Goal: Task Accomplishment & Management: Manage account settings

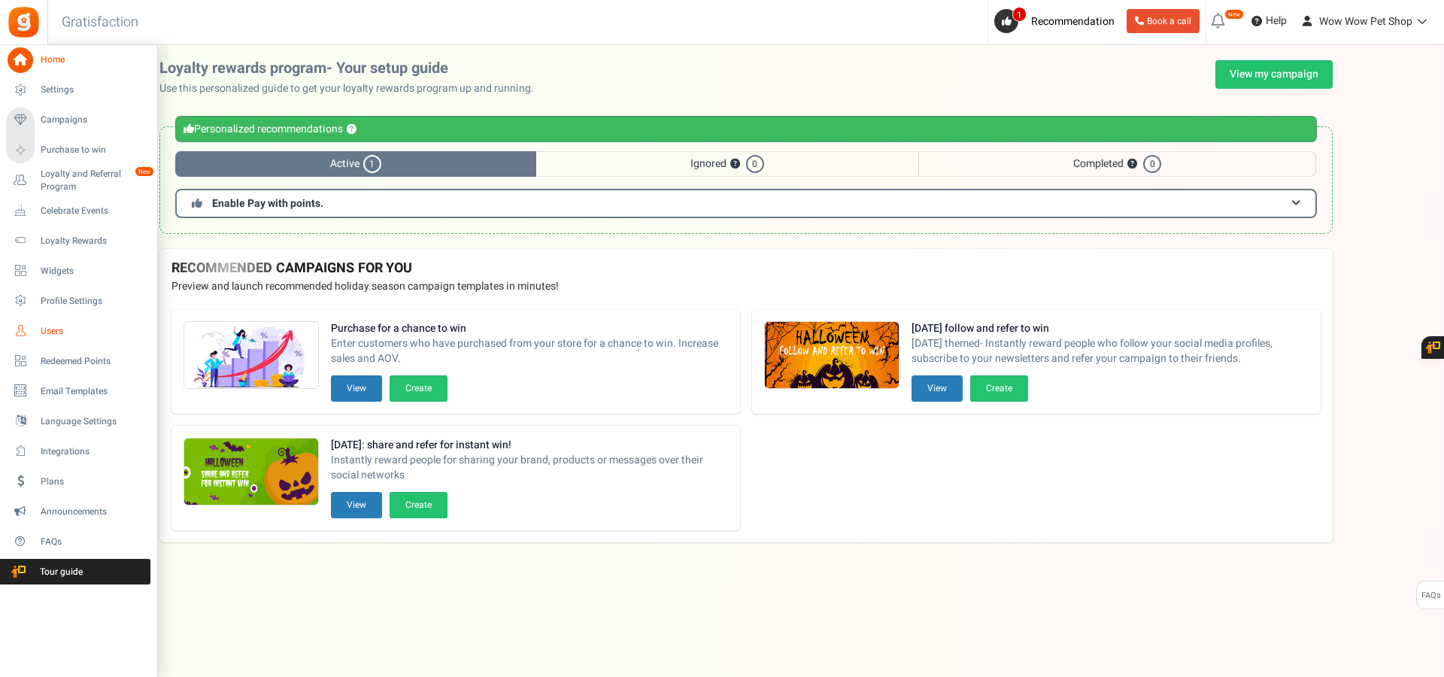
click at [30, 326] on icon at bounding box center [21, 331] width 26 height 26
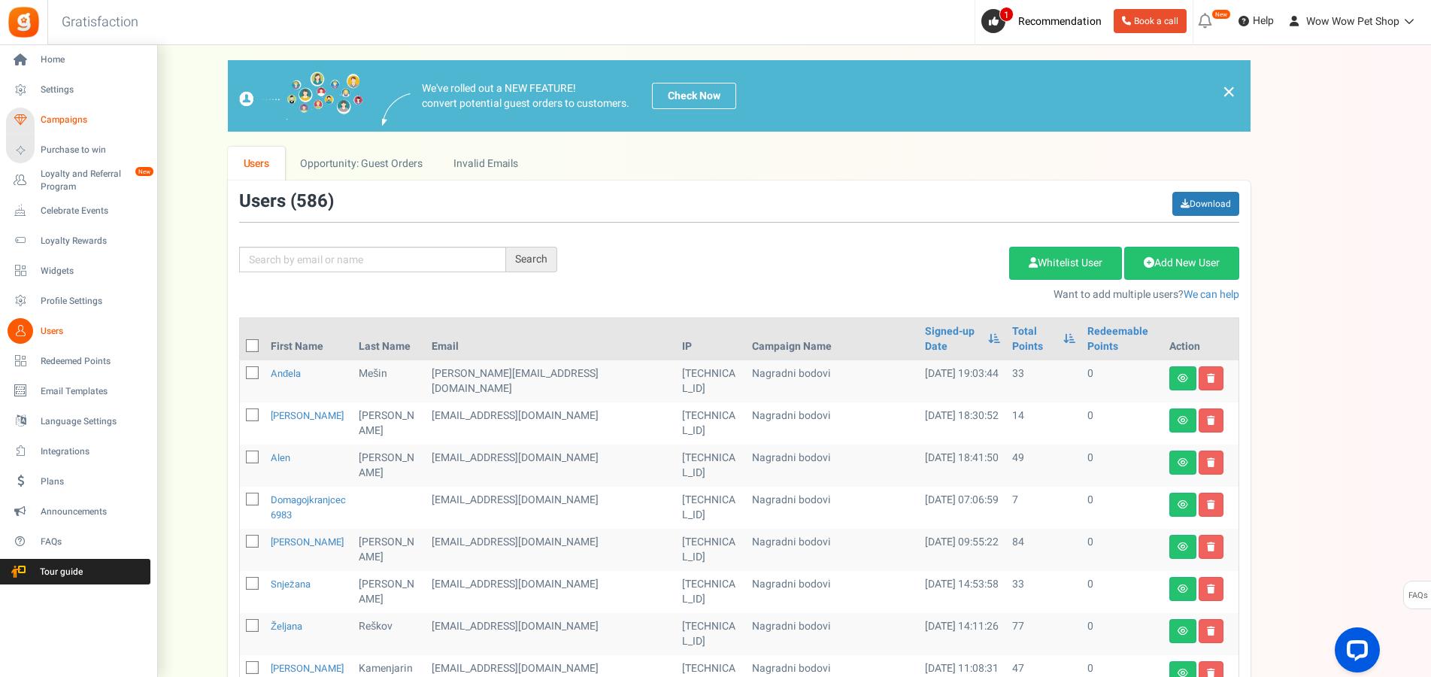
click at [47, 120] on span "Campaigns" at bounding box center [93, 120] width 105 height 13
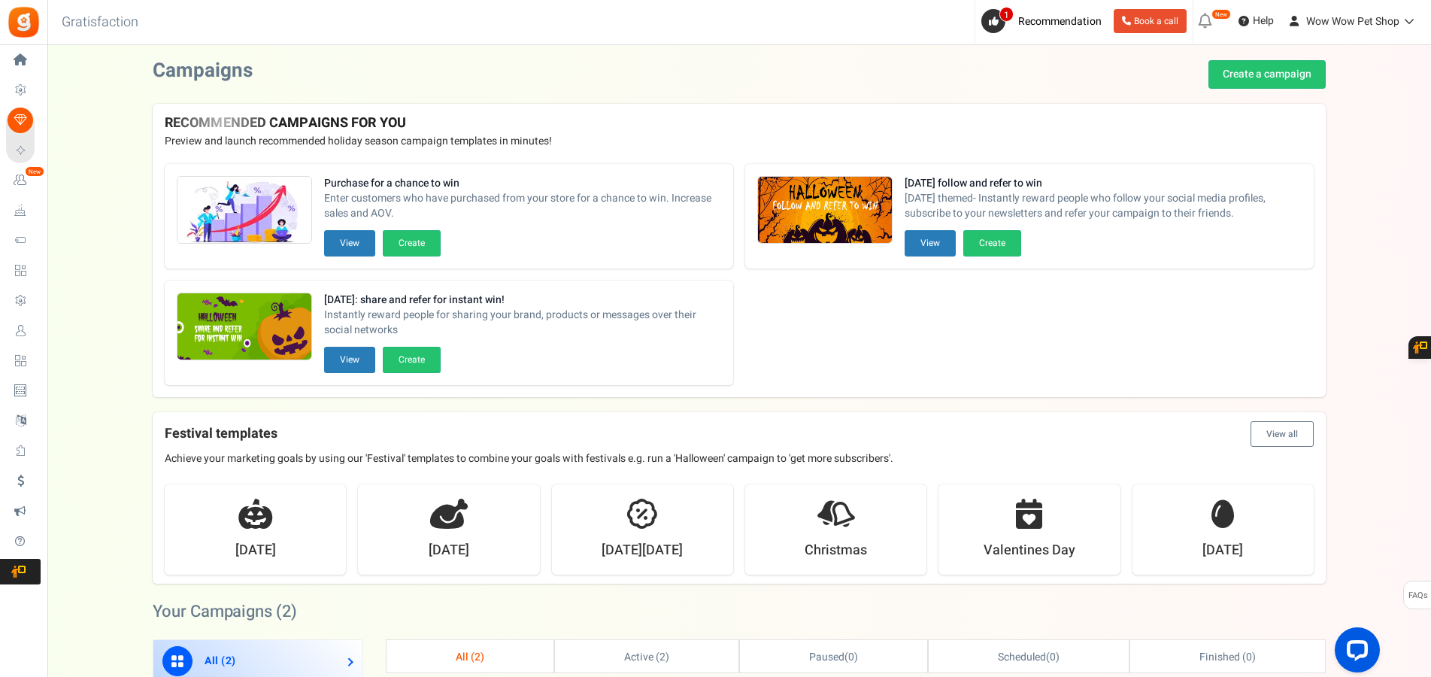
scroll to position [307, 0]
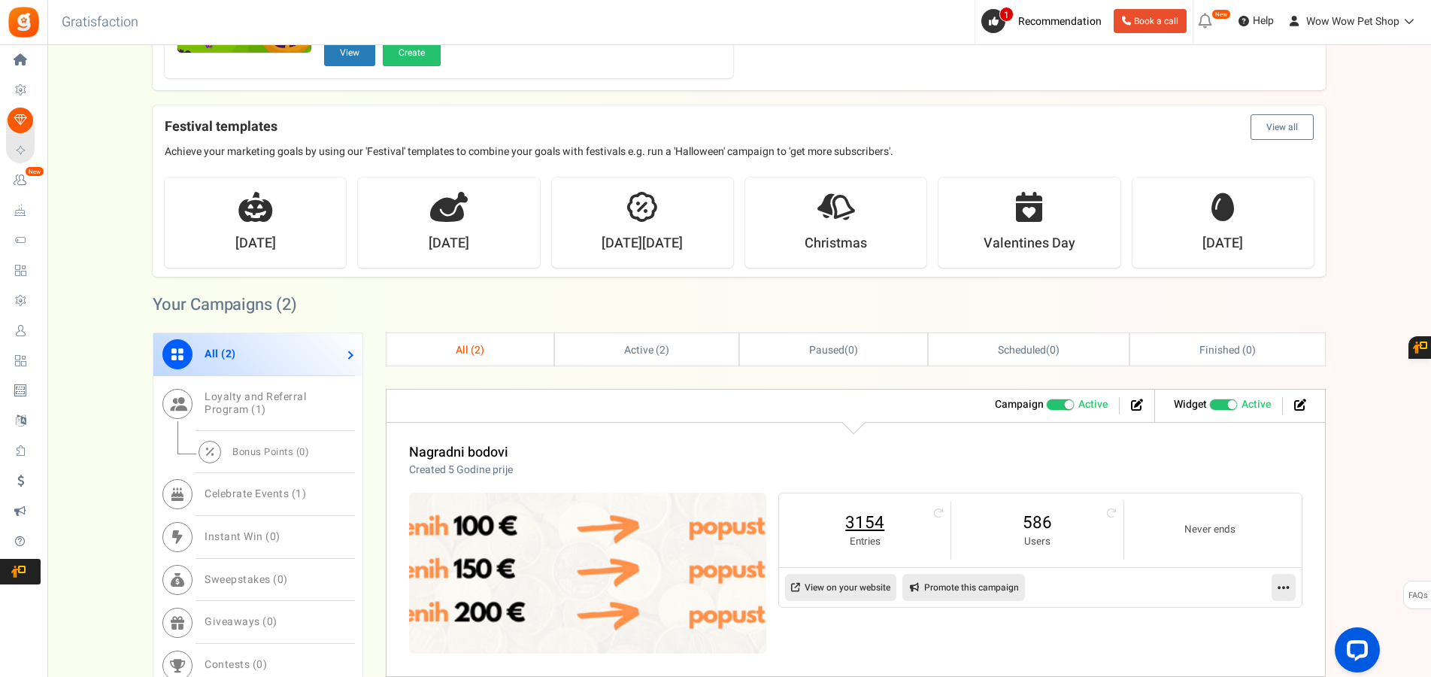
click at [852, 528] on link "3154" at bounding box center [864, 523] width 141 height 24
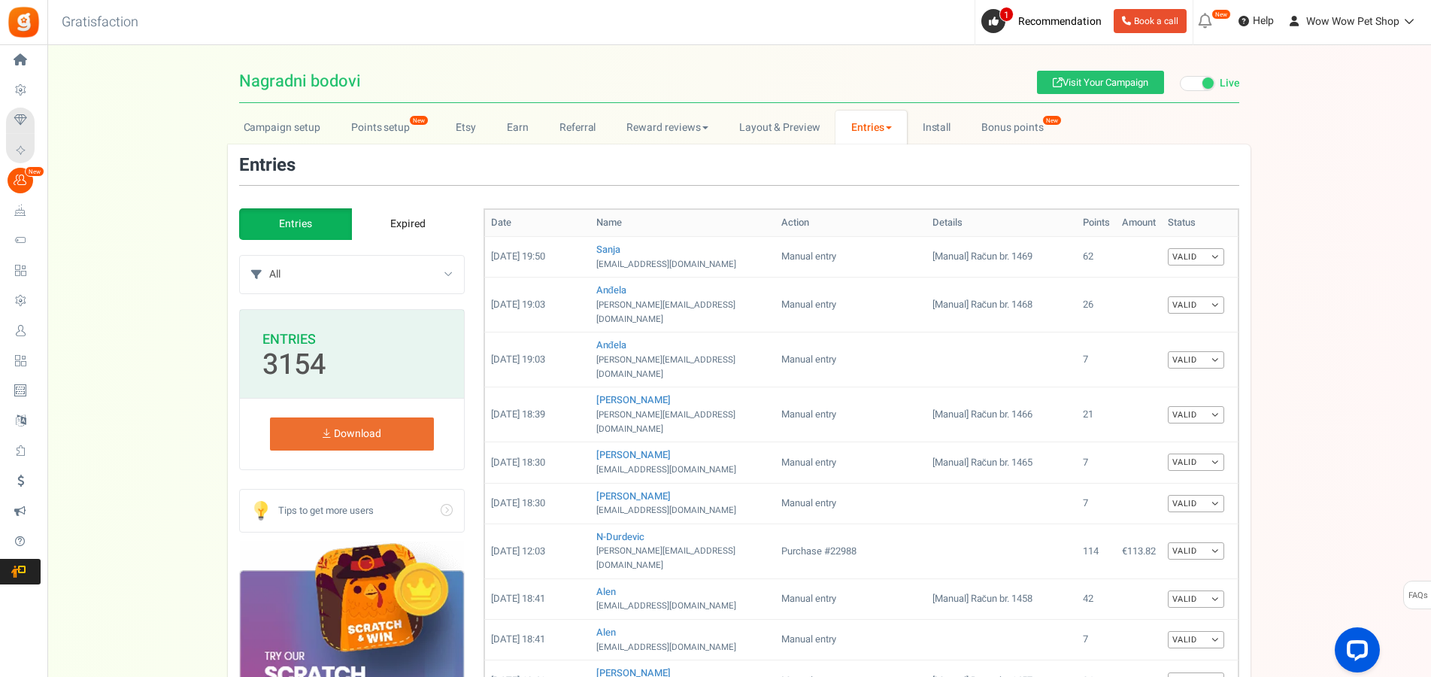
click at [269, 256] on select "All Manual entry Subscribe to our mailing list Pretplati se na našu listu promo…" at bounding box center [366, 275] width 195 height 38
select select "239632"
click option "Sudjeluj u našem poboljšanju" at bounding box center [0, 0] width 0 height 0
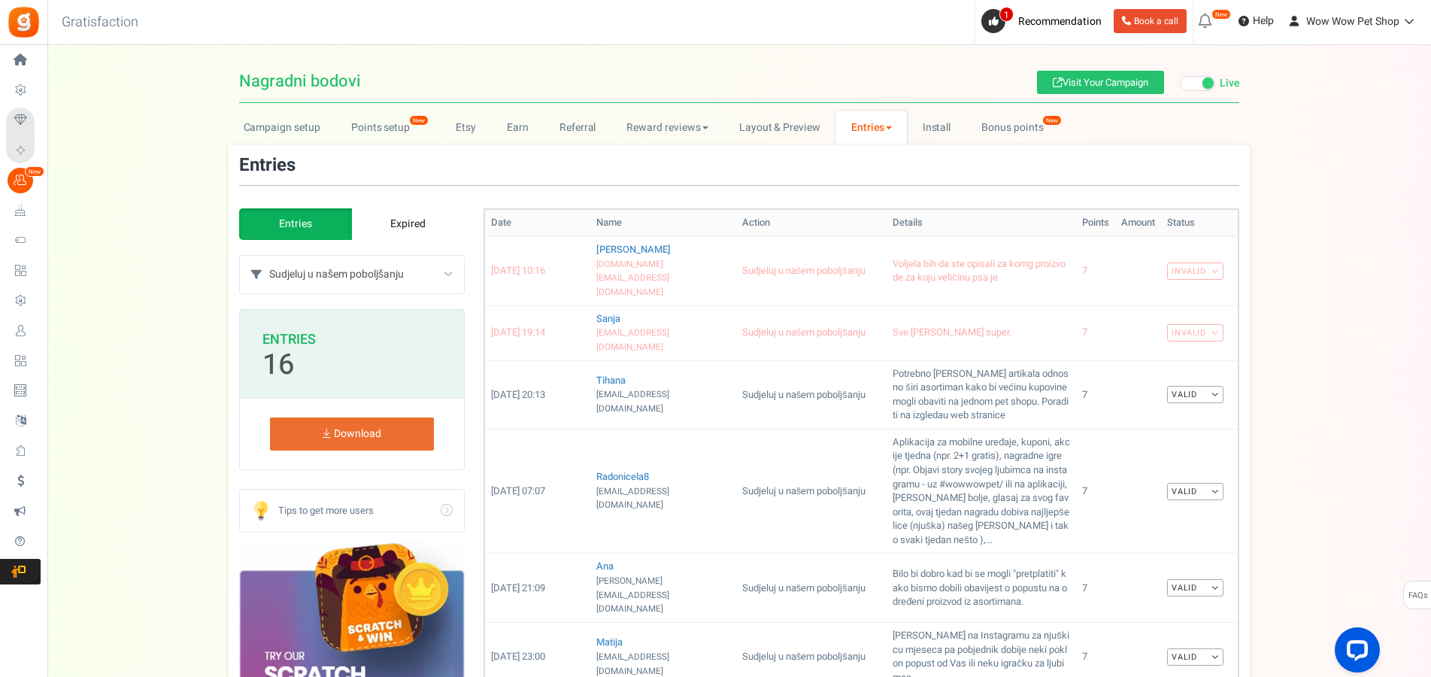
click at [269, 256] on select "All Manual entry Subscribe to our mailing list Pretplati se na našu listu promo…" at bounding box center [366, 275] width 195 height 38
select select
click option "All" at bounding box center [0, 0] width 0 height 0
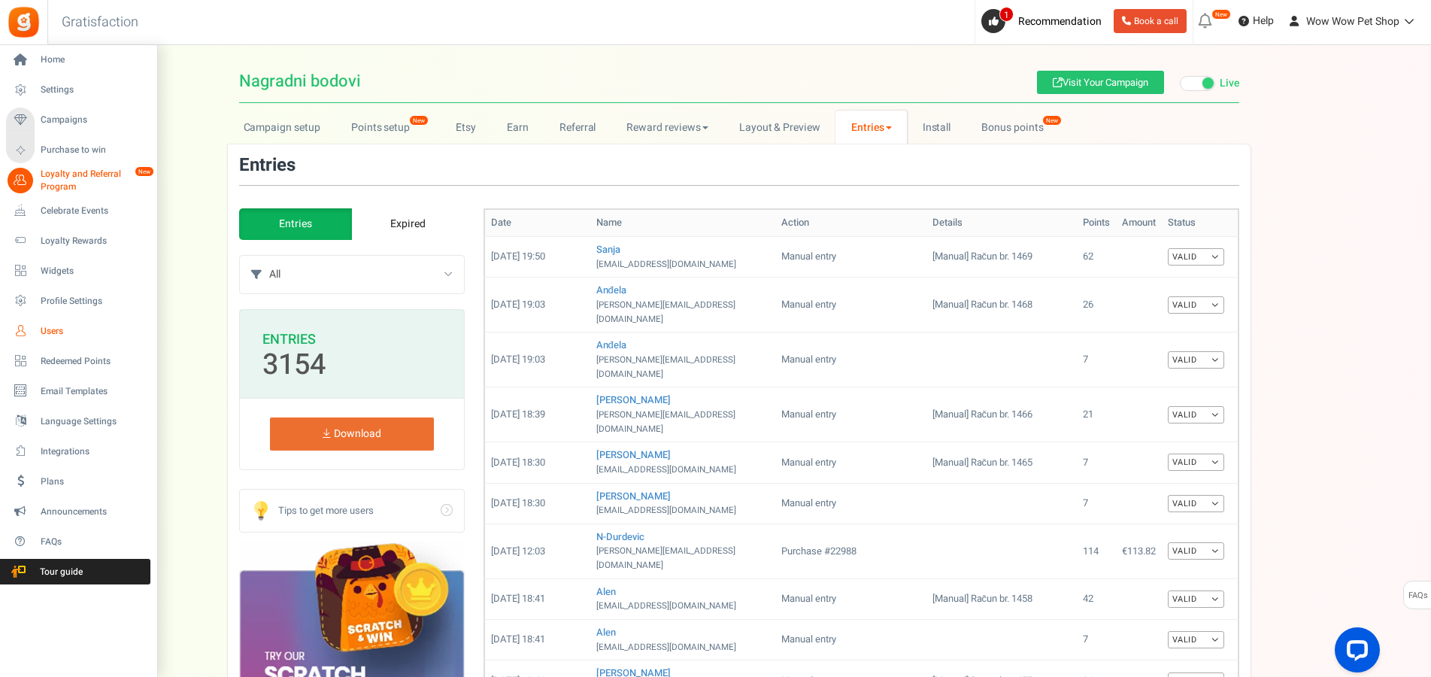
click at [41, 336] on span "Users" at bounding box center [93, 331] width 105 height 13
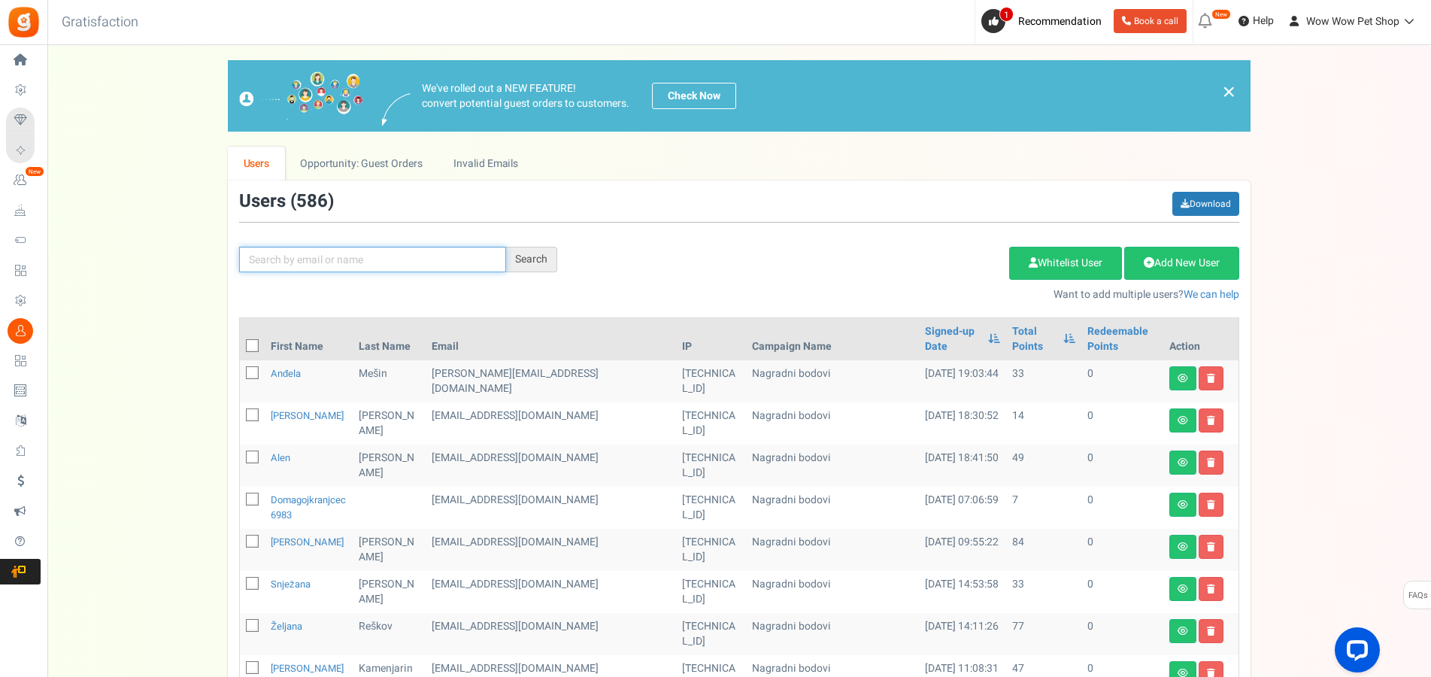
click at [342, 259] on input "text" at bounding box center [372, 260] width 267 height 26
type input "pogač"
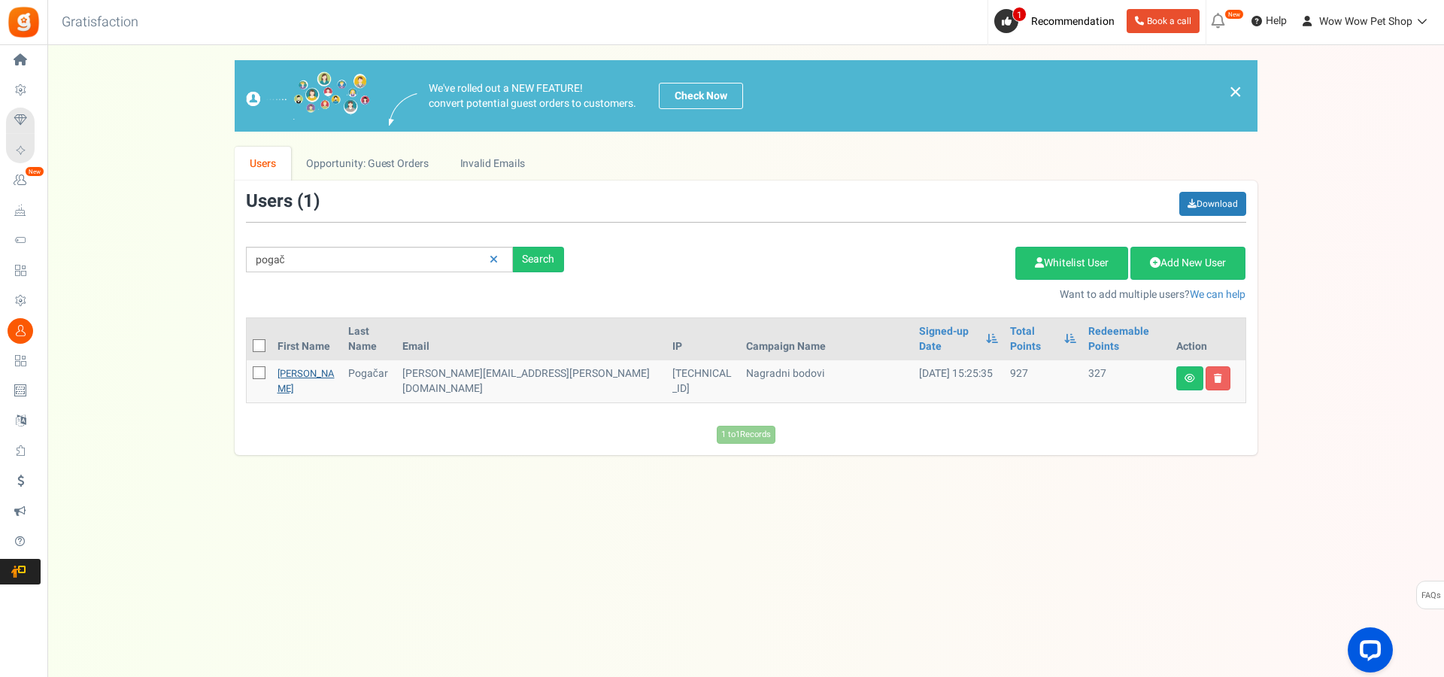
click at [288, 366] on link "[PERSON_NAME]" at bounding box center [306, 380] width 57 height 29
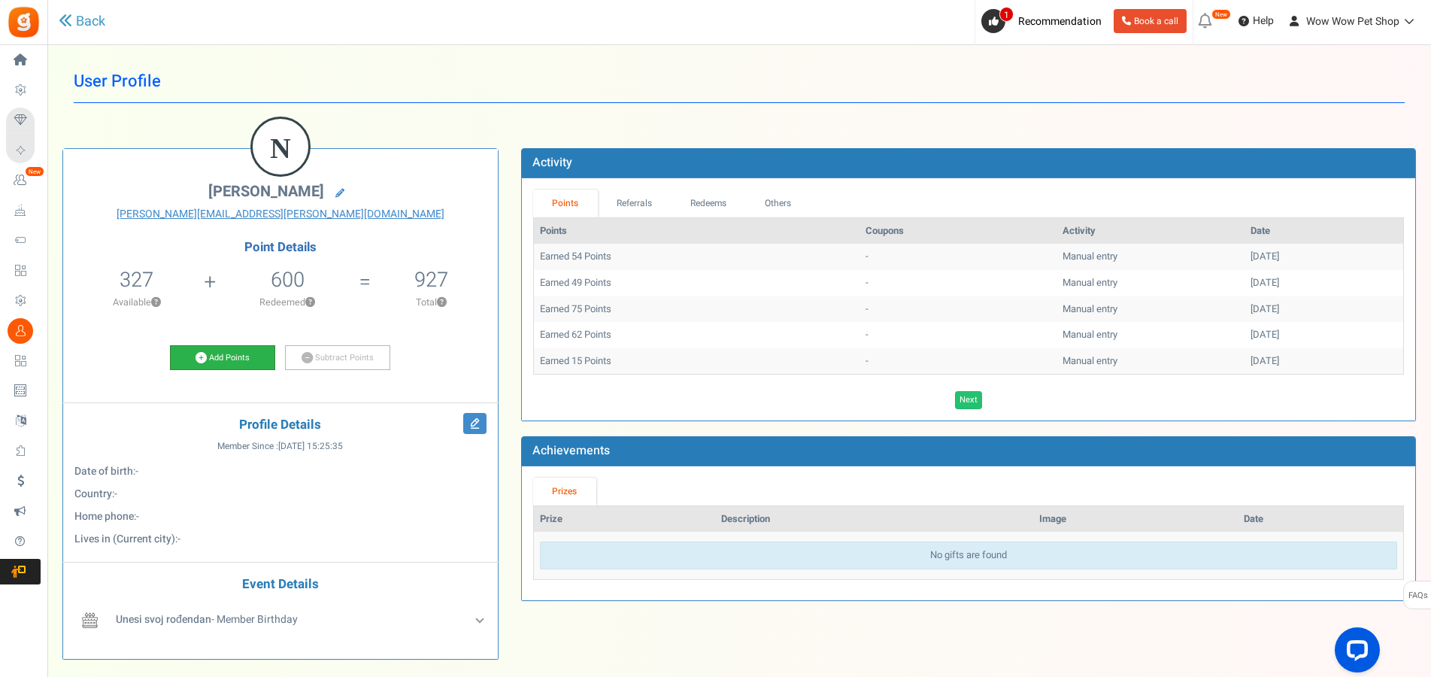
click at [211, 363] on link "Add Points" at bounding box center [222, 358] width 105 height 26
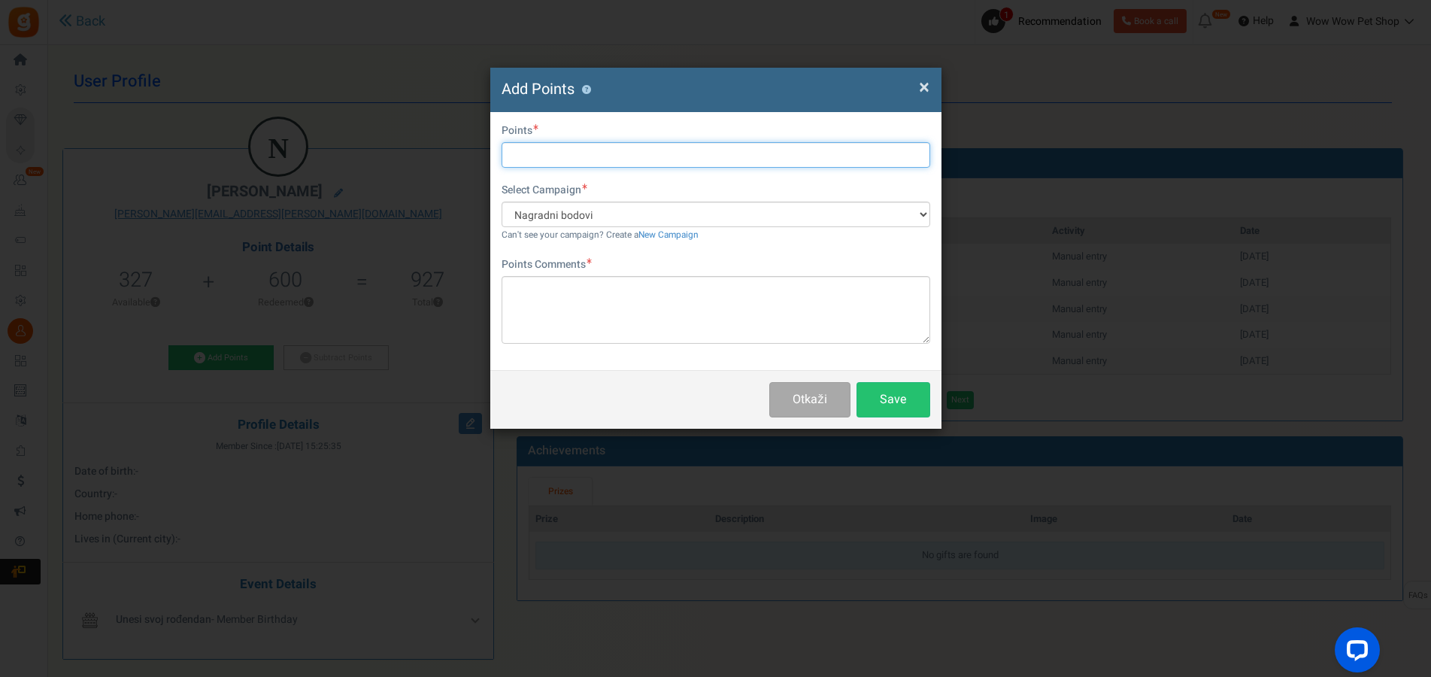
click at [535, 144] on input "text" at bounding box center [716, 155] width 429 height 26
type input "56"
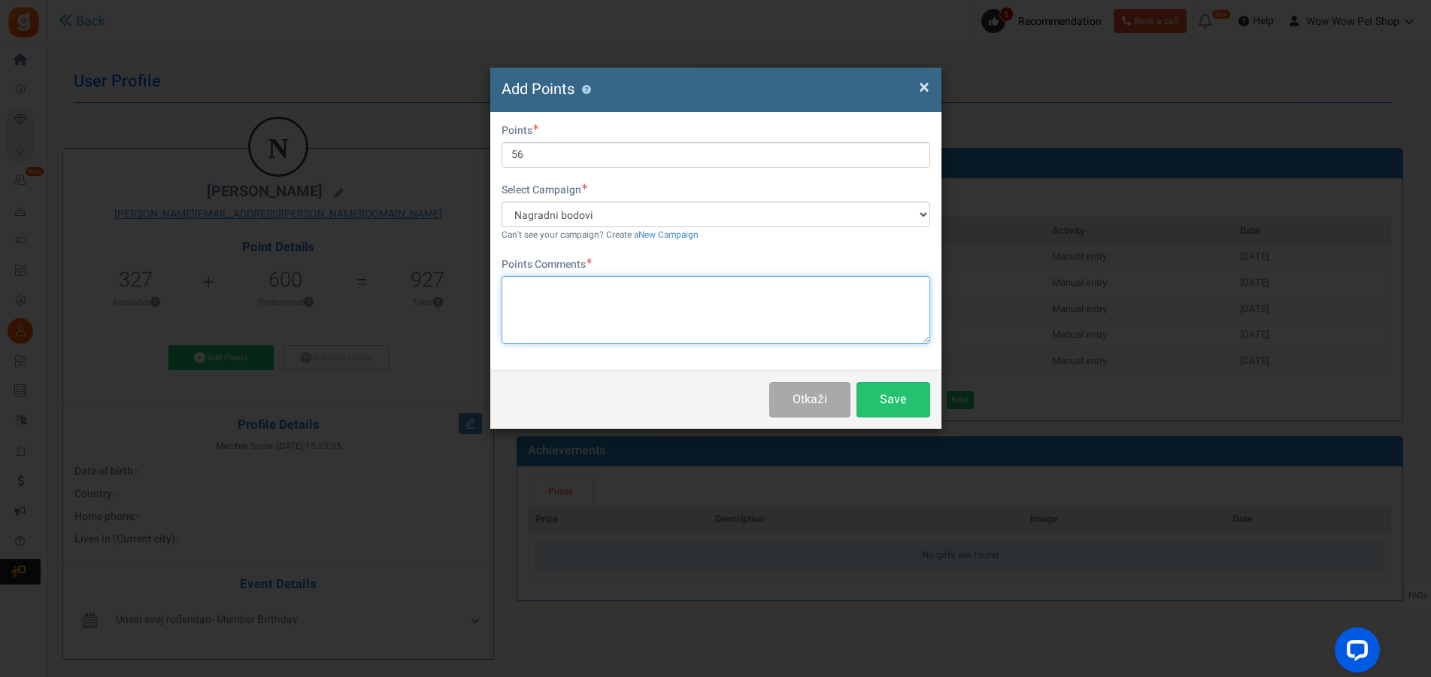
click at [551, 300] on textarea at bounding box center [716, 310] width 429 height 68
type textarea "Račun br. 1471"
click at [902, 416] on button "Save" at bounding box center [894, 399] width 74 height 35
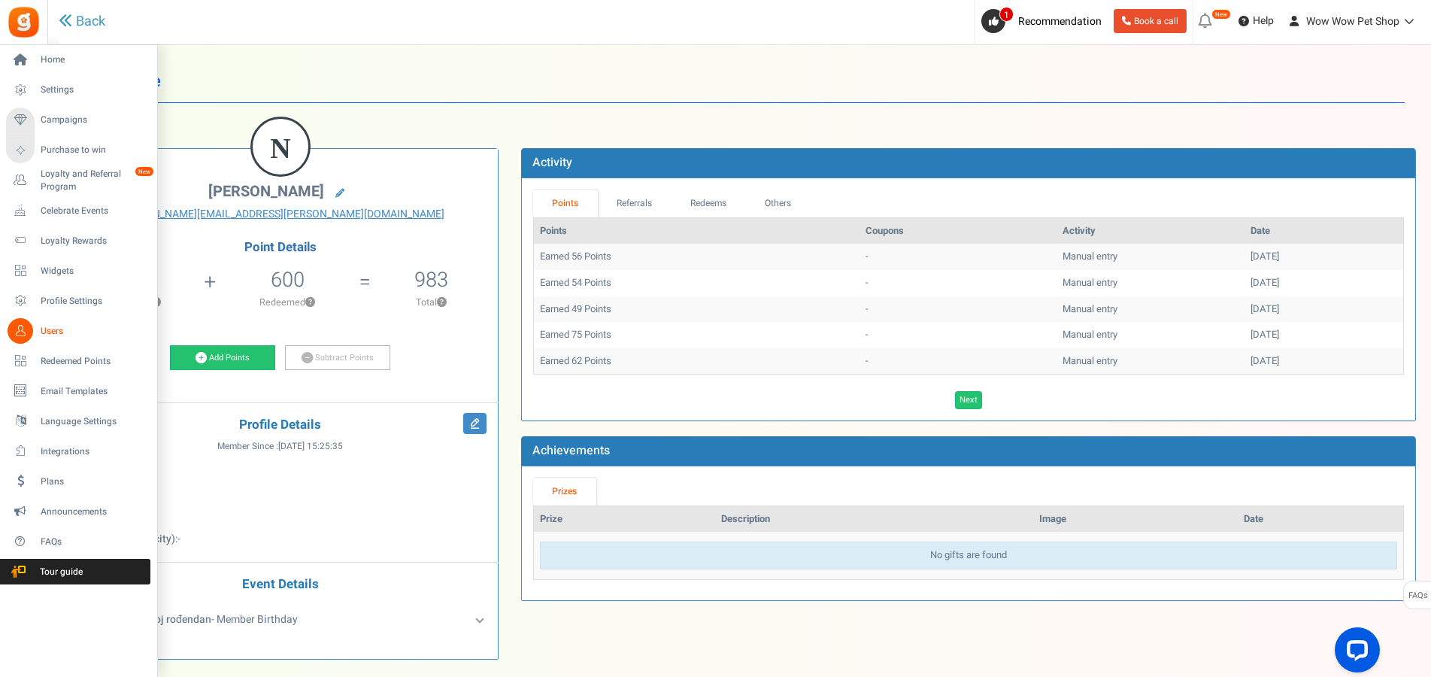
click at [14, 332] on icon at bounding box center [21, 331] width 26 height 26
